Goal: Transaction & Acquisition: Purchase product/service

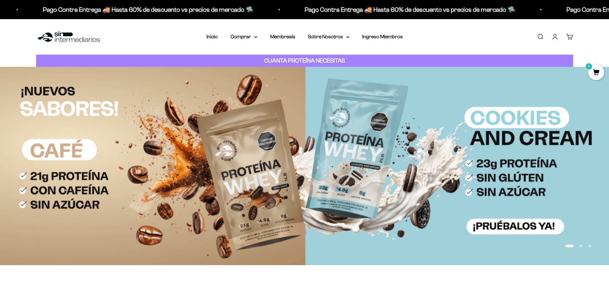
click at [556, 36] on link "Iniciar sesión" at bounding box center [554, 36] width 7 height 7
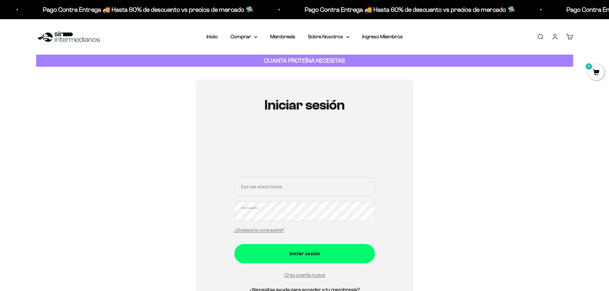
click at [259, 193] on input "Correo electrónico" at bounding box center [304, 186] width 141 height 19
type input "[EMAIL_ADDRESS][DOMAIN_NAME]"
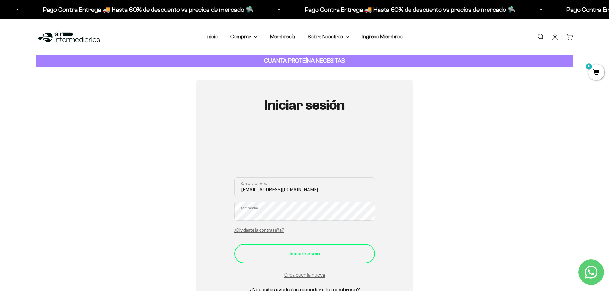
click at [294, 254] on div "Iniciar sesión" at bounding box center [304, 254] width 115 height 8
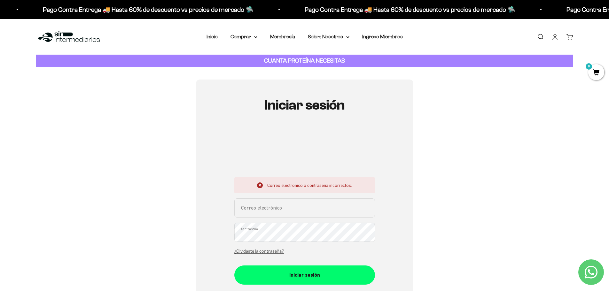
click at [270, 205] on input "Correo electrónico" at bounding box center [304, 207] width 141 height 19
type input "[EMAIL_ADDRESS][DOMAIN_NAME]"
click at [234, 265] on button "Iniciar sesión" at bounding box center [304, 274] width 141 height 19
click at [256, 207] on input "Correo electrónico" at bounding box center [304, 207] width 141 height 19
type input "[EMAIL_ADDRESS][DOMAIN_NAME]"
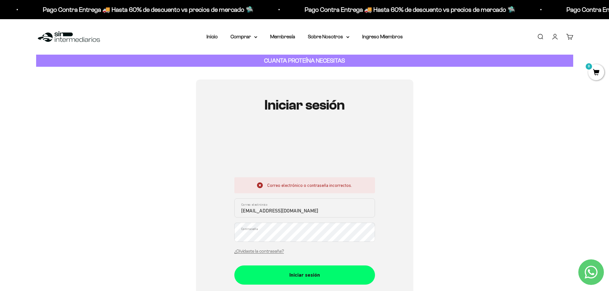
click at [242, 249] on div "¿Olvidaste la contraseña?" at bounding box center [259, 251] width 50 height 8
click at [259, 249] on link "¿Olvidaste la contraseña?" at bounding box center [259, 251] width 50 height 5
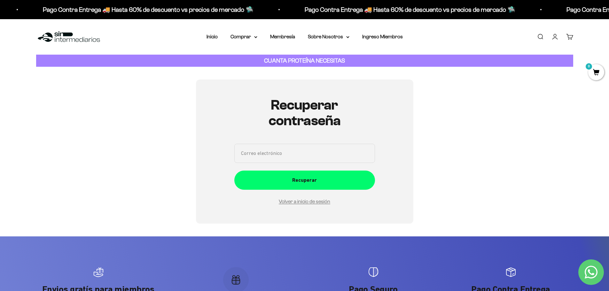
click at [272, 158] on input "Correo electrónico" at bounding box center [304, 153] width 141 height 19
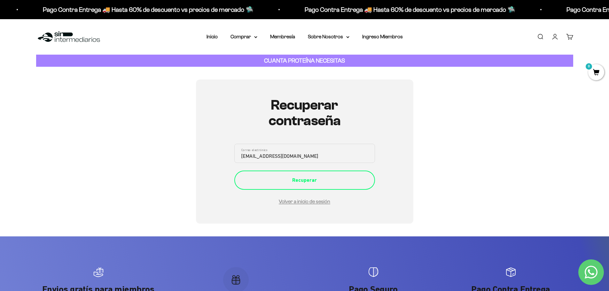
type input "[EMAIL_ADDRESS][DOMAIN_NAME]"
click at [330, 179] on div "Recuperar" at bounding box center [304, 180] width 115 height 8
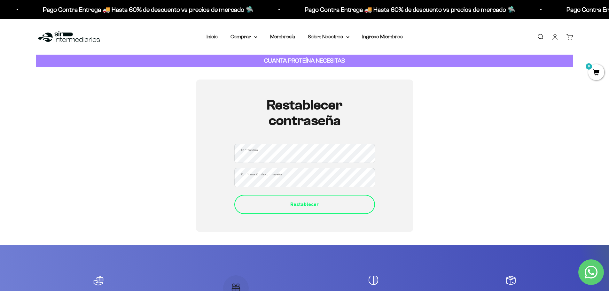
click at [301, 209] on button "Restablecer" at bounding box center [304, 204] width 141 height 19
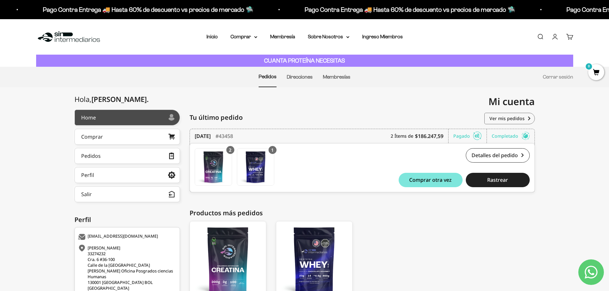
click at [0, 0] on icon at bounding box center [0, 0] width 0 height 0
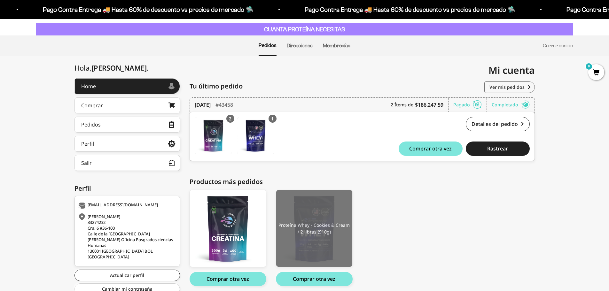
scroll to position [57, 0]
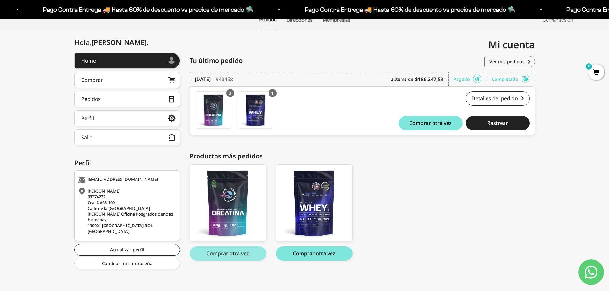
click at [225, 255] on button "Comprar otra vez" at bounding box center [227, 253] width 77 height 14
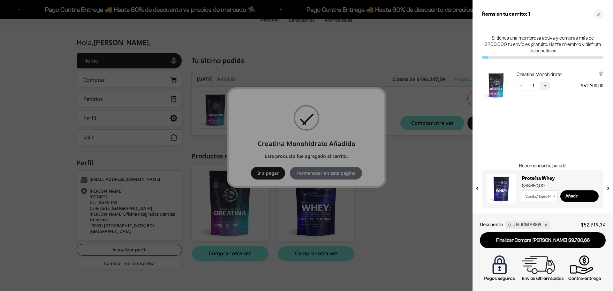
click at [546, 86] on icon "Increase quantity" at bounding box center [546, 86] width 4 height 4
click at [414, 185] on div at bounding box center [306, 145] width 613 height 291
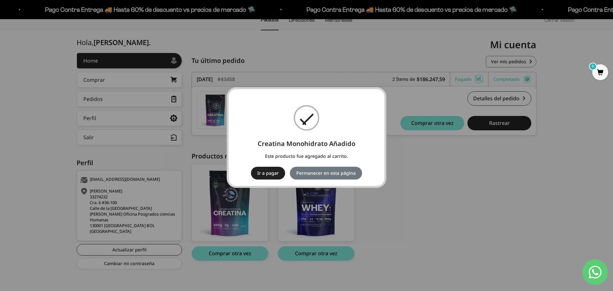
click at [319, 219] on div "× Creatina Monohidrato Añadido Este producto fue agregado al carrito. Ir a paga…" at bounding box center [306, 145] width 613 height 291
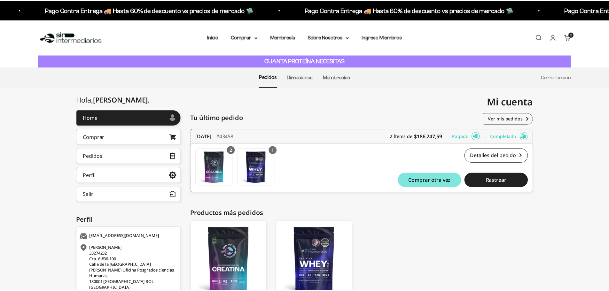
scroll to position [57, 0]
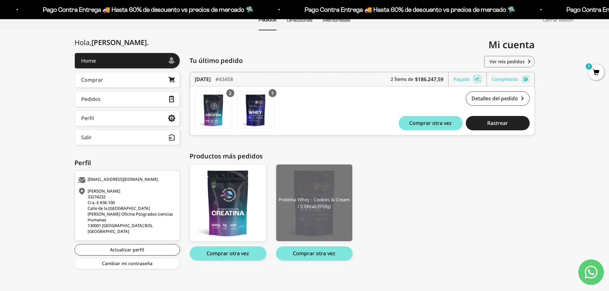
click at [306, 203] on img at bounding box center [314, 203] width 76 height 77
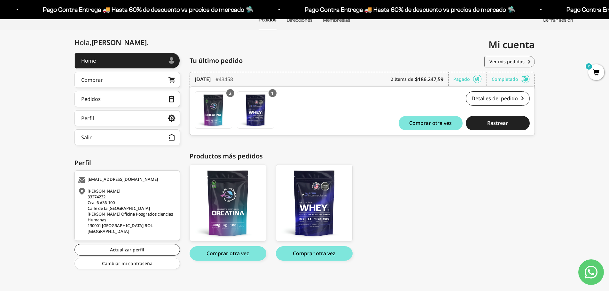
click at [564, 21] on link "Cerrar sesión" at bounding box center [557, 19] width 30 height 5
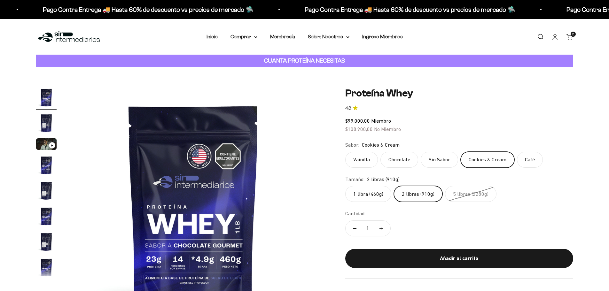
click at [405, 196] on label "2 libras (910g)" at bounding box center [418, 194] width 49 height 16
click at [345, 186] on input "2 libras (910g)" at bounding box center [345, 186] width 0 height 0
click at [479, 164] on label "Cookies & Cream" at bounding box center [487, 160] width 54 height 16
click at [345, 152] on input "Cookies & Cream" at bounding box center [345, 151] width 0 height 0
click at [530, 159] on label "Café" at bounding box center [530, 160] width 26 height 16
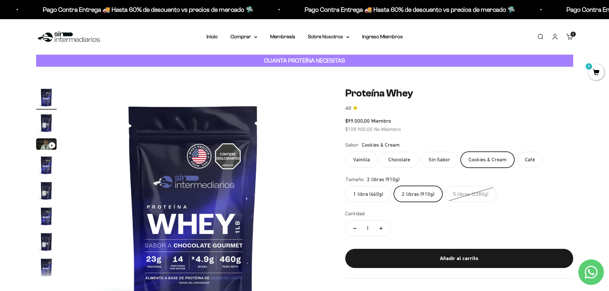
click at [345, 152] on input "Café" at bounding box center [345, 151] width 0 height 0
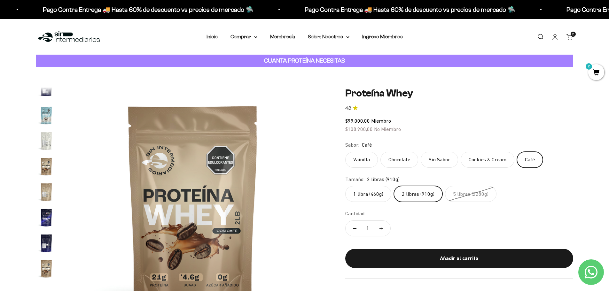
scroll to position [307, 0]
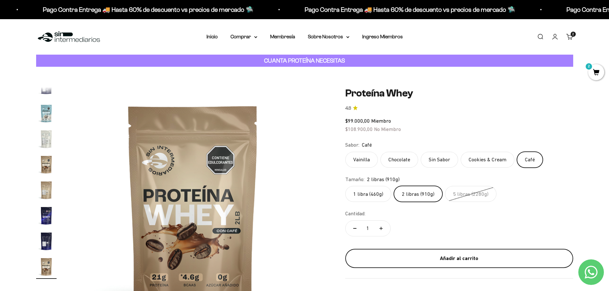
click at [467, 260] on div "Añadir al carrito" at bounding box center [459, 258] width 202 height 8
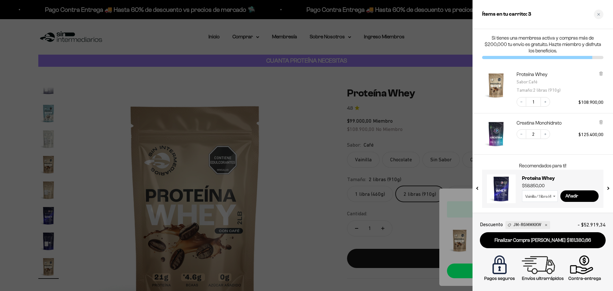
click at [442, 176] on div at bounding box center [306, 145] width 613 height 291
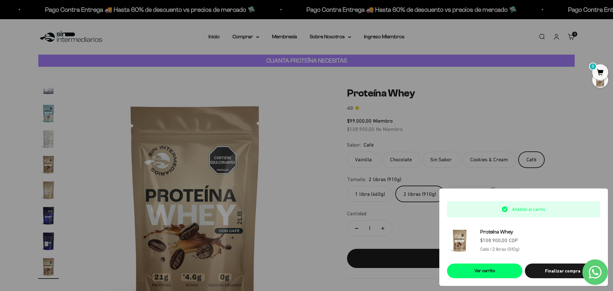
click at [481, 162] on div at bounding box center [306, 145] width 613 height 291
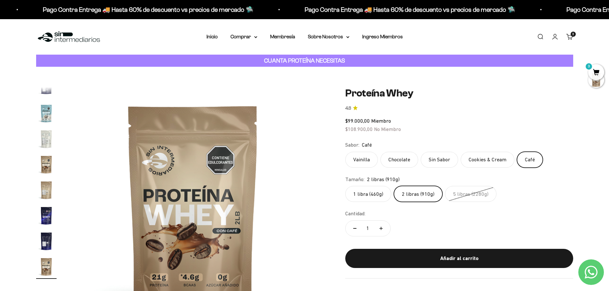
click at [477, 161] on label "Cookies & Cream" at bounding box center [487, 160] width 54 height 16
click at [345, 152] on input "Cookies & Cream" at bounding box center [345, 151] width 0 height 0
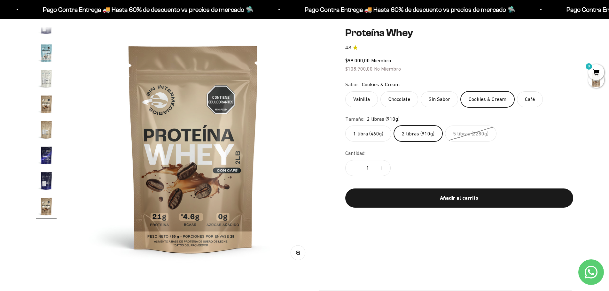
scroll to position [64, 0]
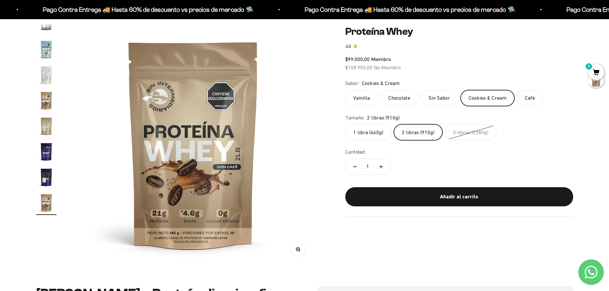
click at [409, 131] on label "2 libras (910g)" at bounding box center [418, 132] width 49 height 16
click at [345, 124] on input "2 libras (910g)" at bounding box center [345, 124] width 0 height 0
click at [486, 99] on label "Cookies & Cream" at bounding box center [487, 98] width 54 height 16
click at [345, 90] on input "Cookies & Cream" at bounding box center [345, 90] width 0 height 0
click at [525, 98] on label "Café" at bounding box center [530, 98] width 26 height 16
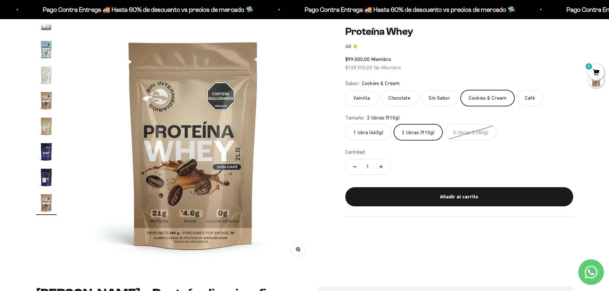
click at [345, 90] on input "Café" at bounding box center [345, 90] width 0 height 0
click at [493, 100] on label "Cookies & Cream" at bounding box center [487, 98] width 54 height 16
click at [345, 90] on input "Cookies & Cream" at bounding box center [345, 90] width 0 height 0
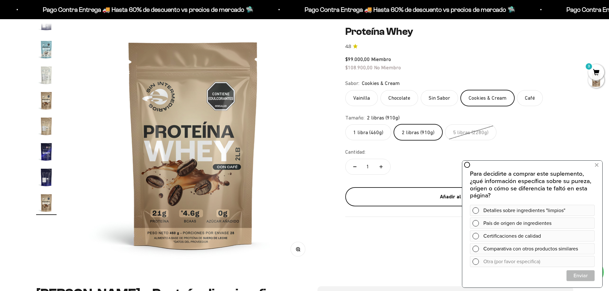
click at [387, 199] on div "Añadir al carrito" at bounding box center [459, 197] width 202 height 8
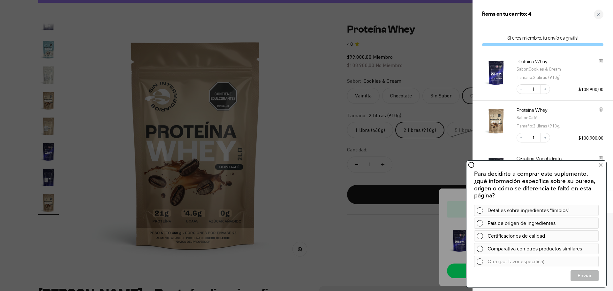
click at [316, 155] on div at bounding box center [306, 145] width 613 height 291
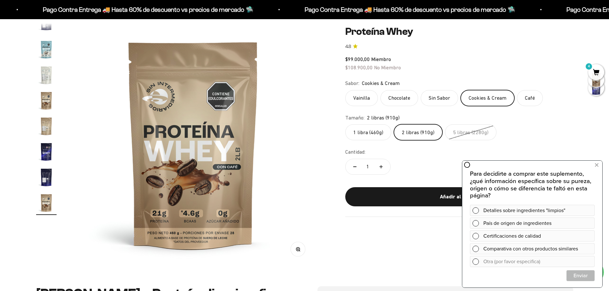
click at [595, 70] on span "4" at bounding box center [596, 72] width 16 height 16
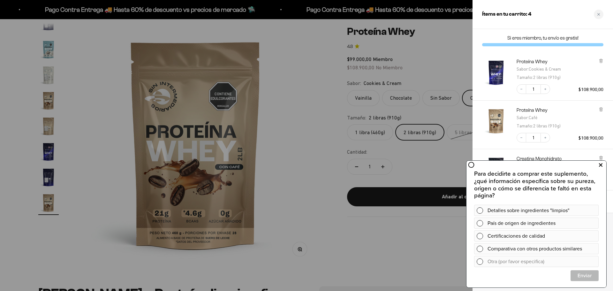
click at [598, 166] on button at bounding box center [601, 165] width 12 height 10
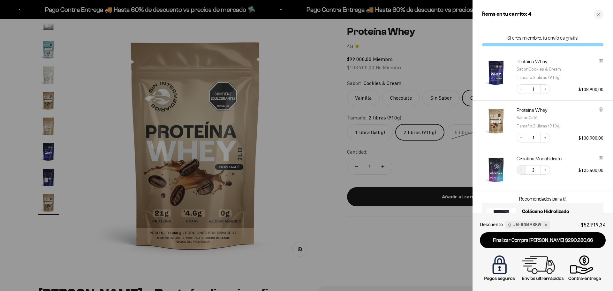
click at [519, 172] on button "Decrease quantity" at bounding box center [522, 170] width 10 height 10
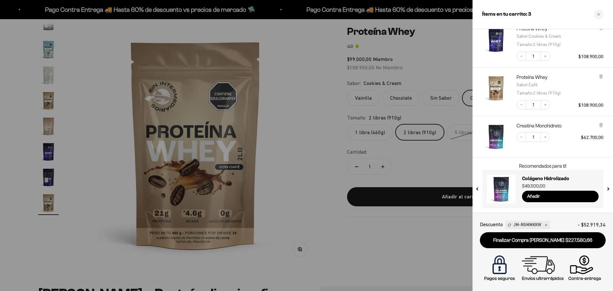
scroll to position [33, 0]
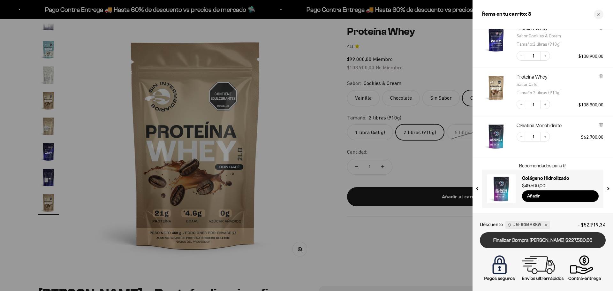
click at [550, 236] on link "Finalizar Compra Segura $227.580,66" at bounding box center [543, 240] width 126 height 16
